Goal: Information Seeking & Learning: Understand process/instructions

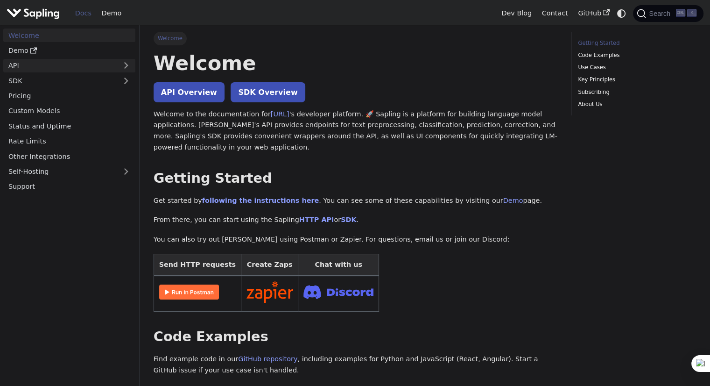
click at [78, 64] on link "API" at bounding box center [59, 66] width 113 height 14
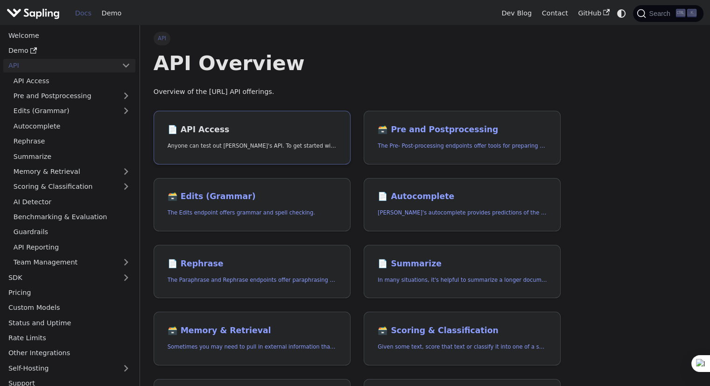
click at [209, 126] on h2 "📄️ API Access" at bounding box center [252, 130] width 169 height 10
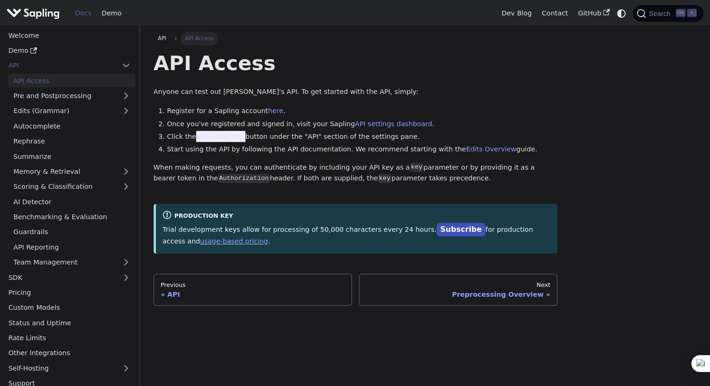
click at [473, 80] on div "API Access Anyone can test out [PERSON_NAME]'s API. To get started with the API…" at bounding box center [356, 151] width 404 height 203
click at [370, 128] on link "API settings dashboard" at bounding box center [393, 123] width 77 height 7
drag, startPoint x: 232, startPoint y: 137, endPoint x: 193, endPoint y: 132, distance: 38.6
click at [193, 132] on li "Click the Generate Key button under the "API" section of the settings pane." at bounding box center [362, 136] width 391 height 11
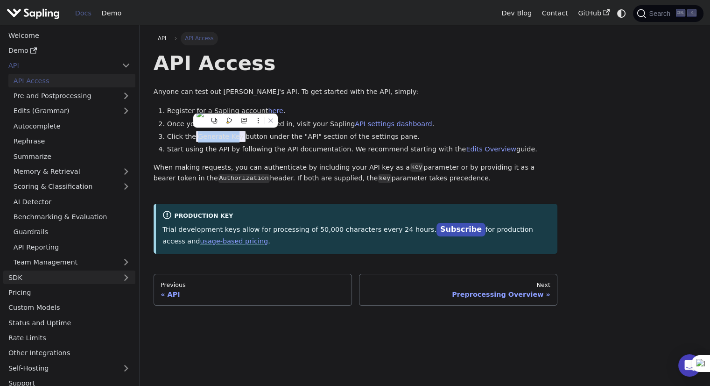
scroll to position [7, 0]
